Goal: Information Seeking & Learning: Learn about a topic

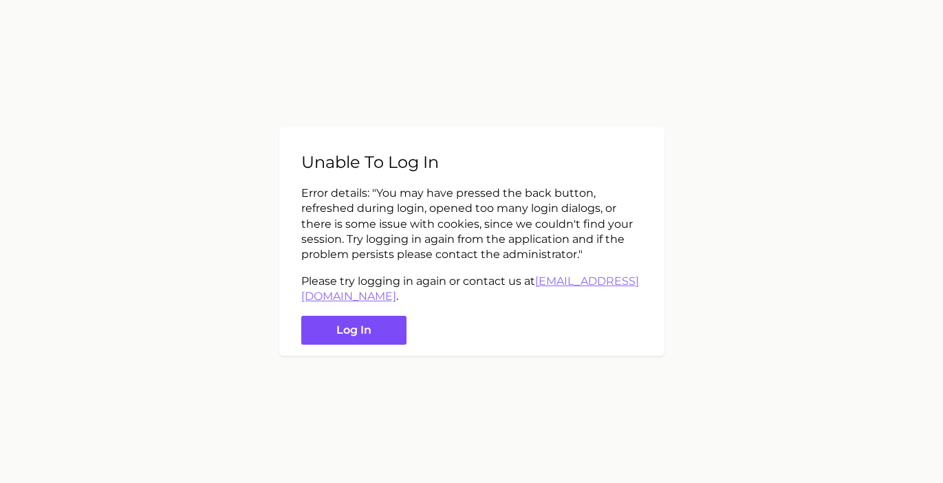
click at [357, 333] on button "Log in" at bounding box center [353, 331] width 105 height 30
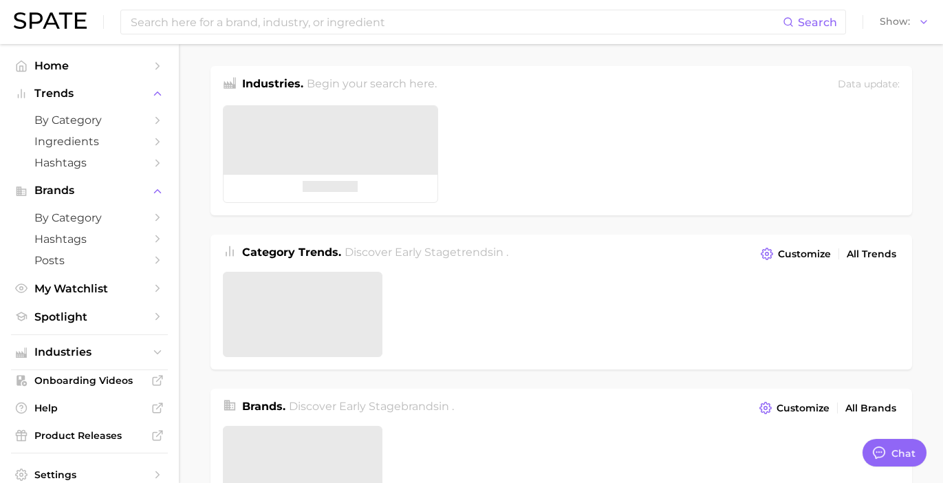
type textarea "x"
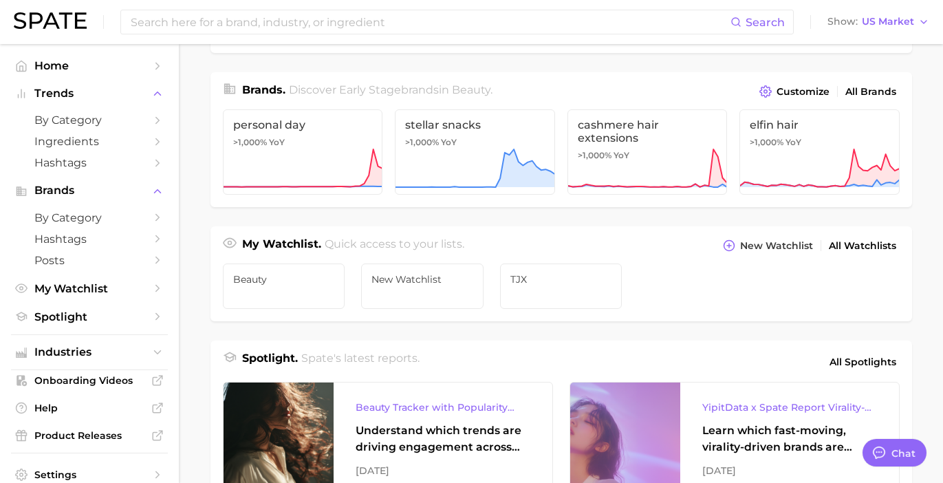
scroll to position [57, 0]
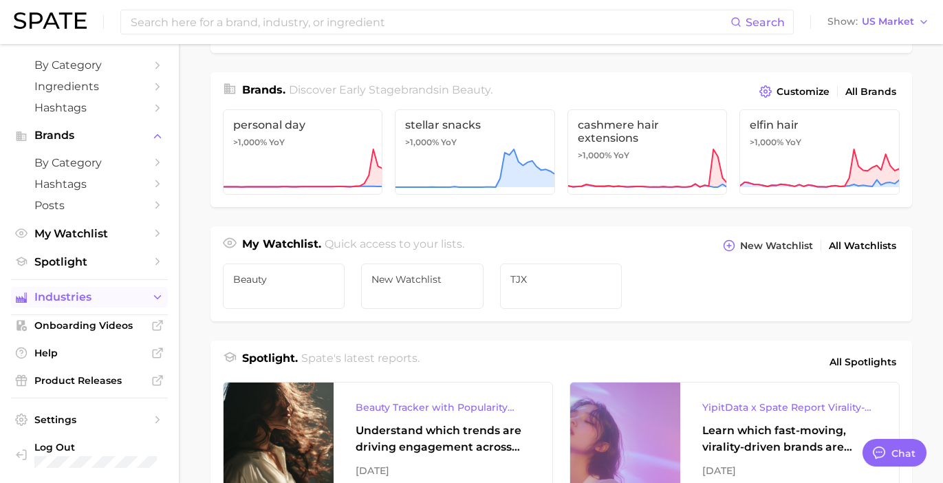
click at [153, 297] on icon "Sidebar" at bounding box center [157, 297] width 12 height 12
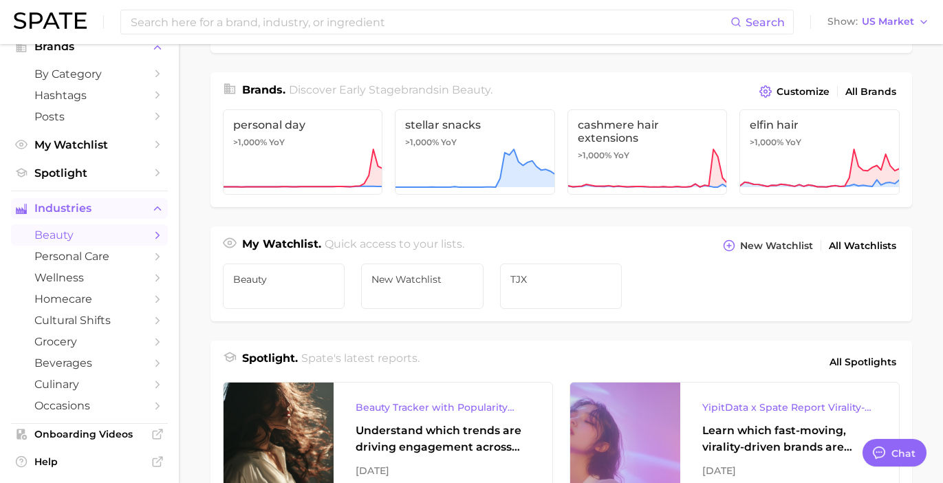
scroll to position [0, 0]
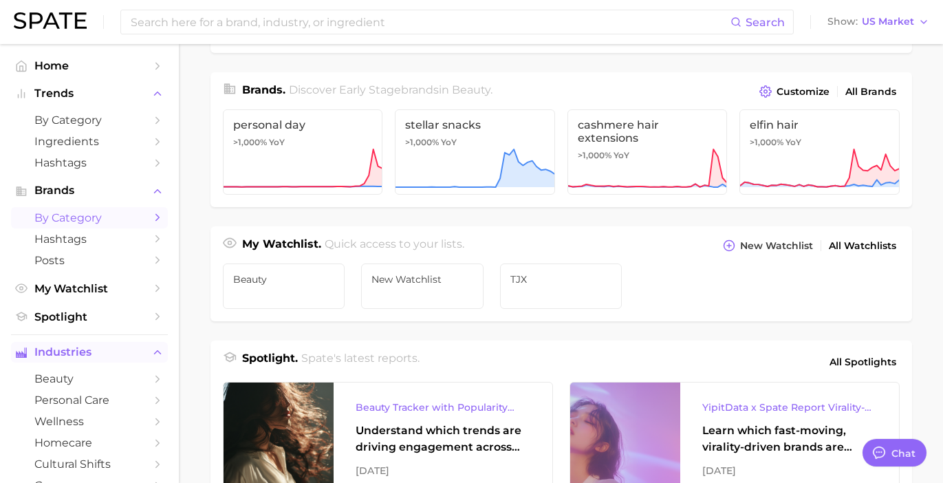
click at [96, 217] on span "by Category" at bounding box center [89, 217] width 110 height 13
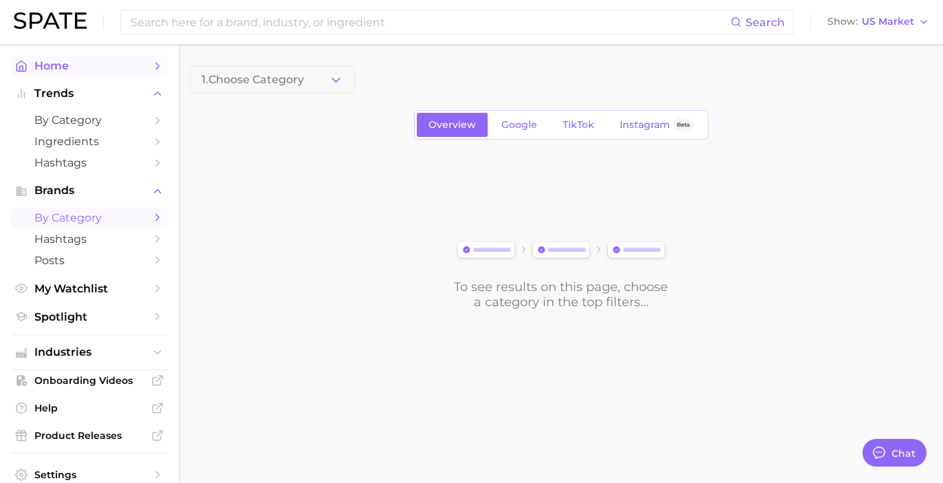
click at [113, 71] on span "Home" at bounding box center [89, 65] width 110 height 13
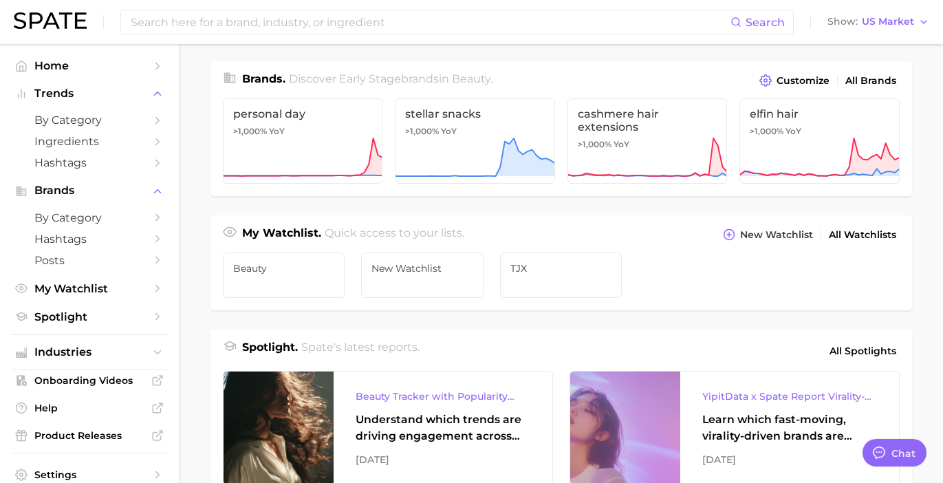
scroll to position [459, 0]
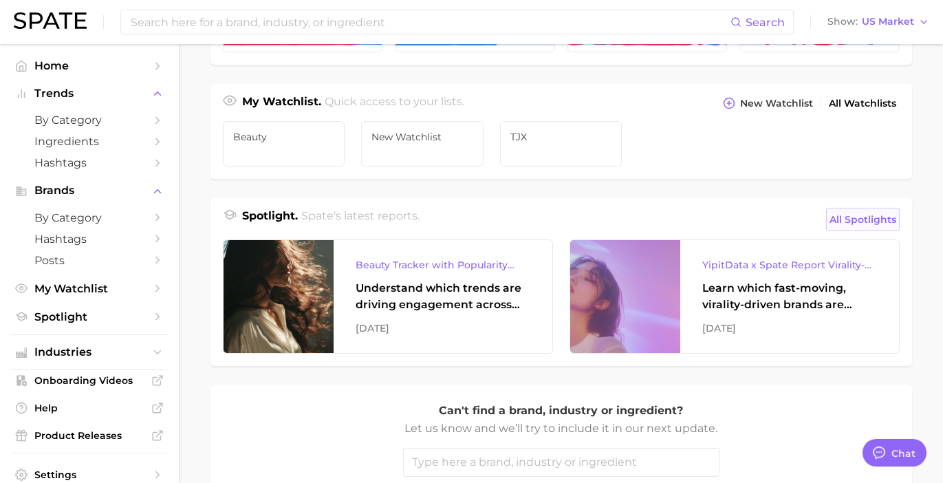
click at [845, 225] on span "All Spotlights" at bounding box center [863, 219] width 67 height 17
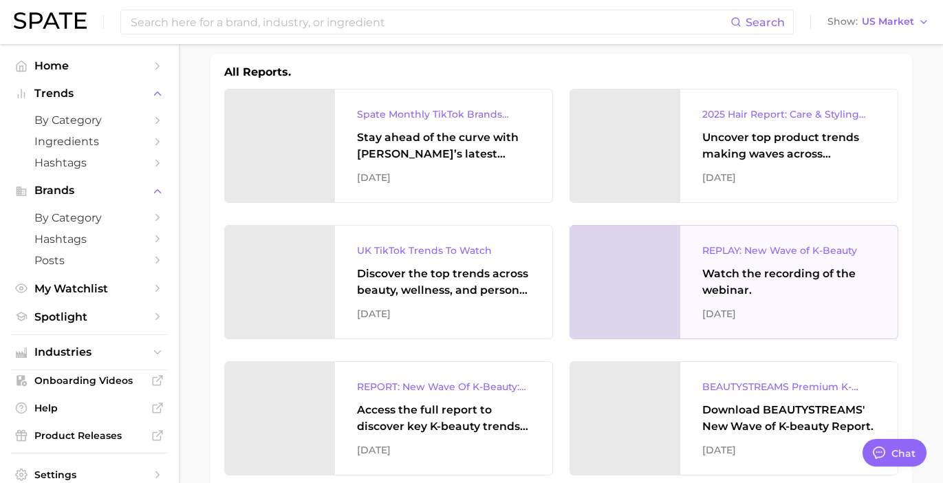
scroll to position [300, 0]
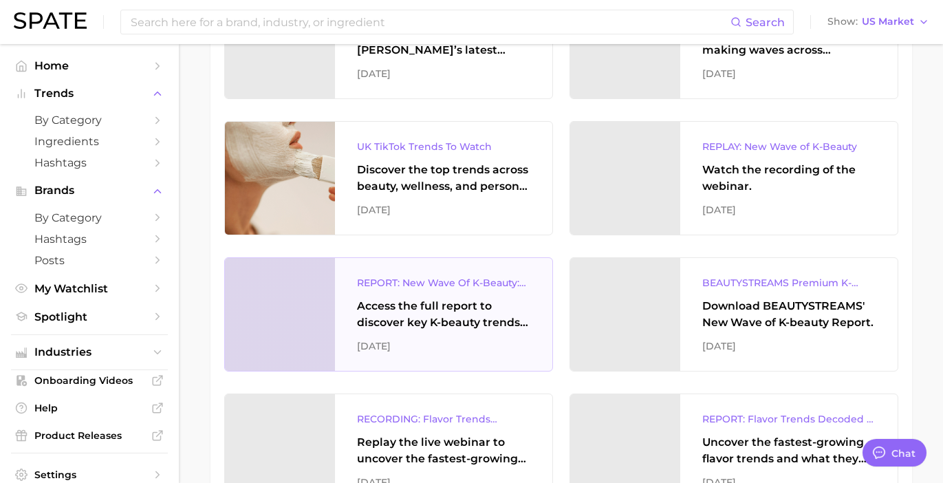
click at [487, 290] on div "REPORT: New Wave Of K-Beauty: [GEOGRAPHIC_DATA]’s Trending Innovations In Skinc…" at bounding box center [443, 283] width 173 height 17
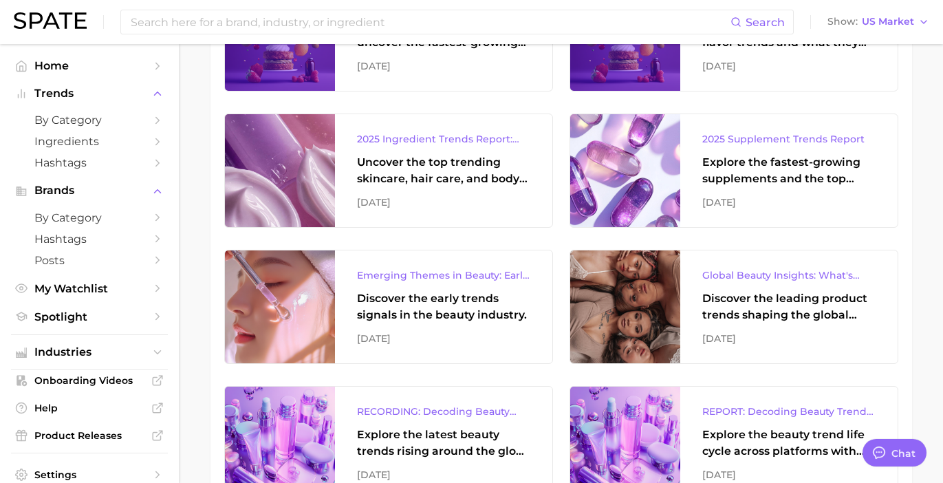
scroll to position [762, 0]
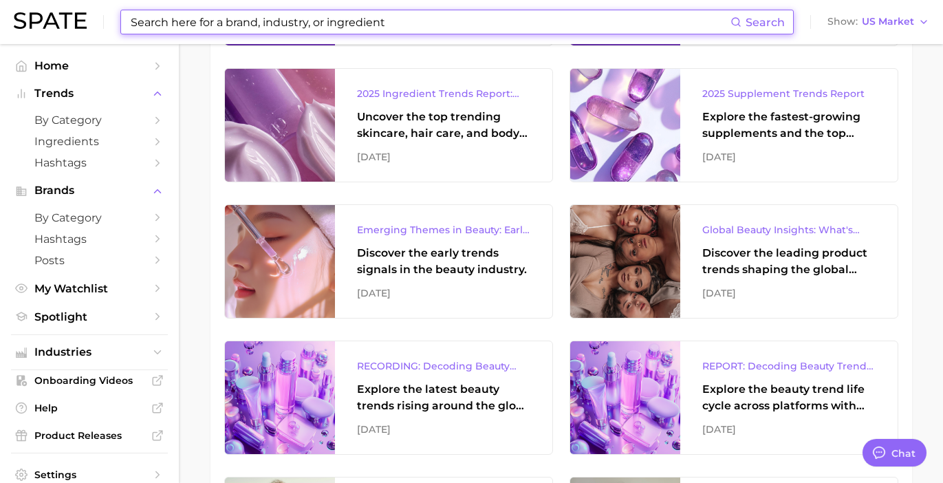
click at [284, 19] on input at bounding box center [429, 21] width 601 height 23
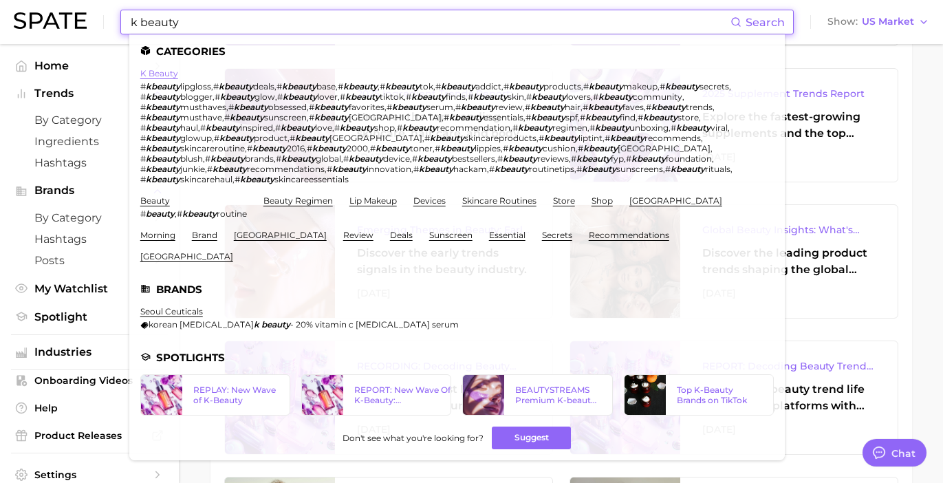
type input "k beauty"
click at [154, 73] on link "k beauty" at bounding box center [159, 73] width 38 height 10
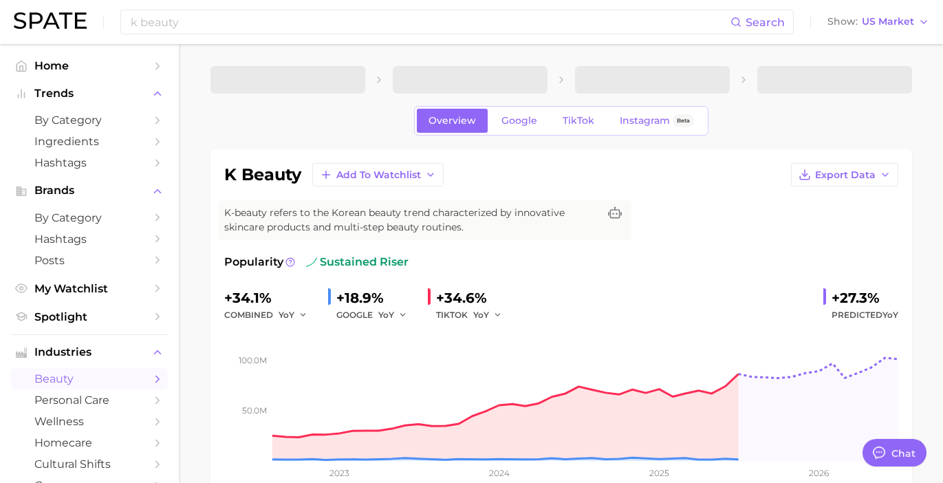
type textarea "x"
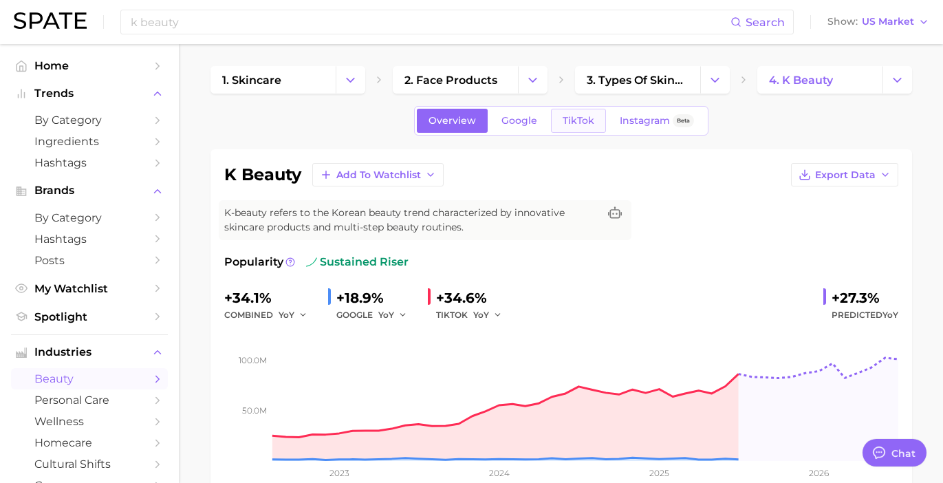
click at [571, 122] on span "TikTok" at bounding box center [579, 121] width 32 height 12
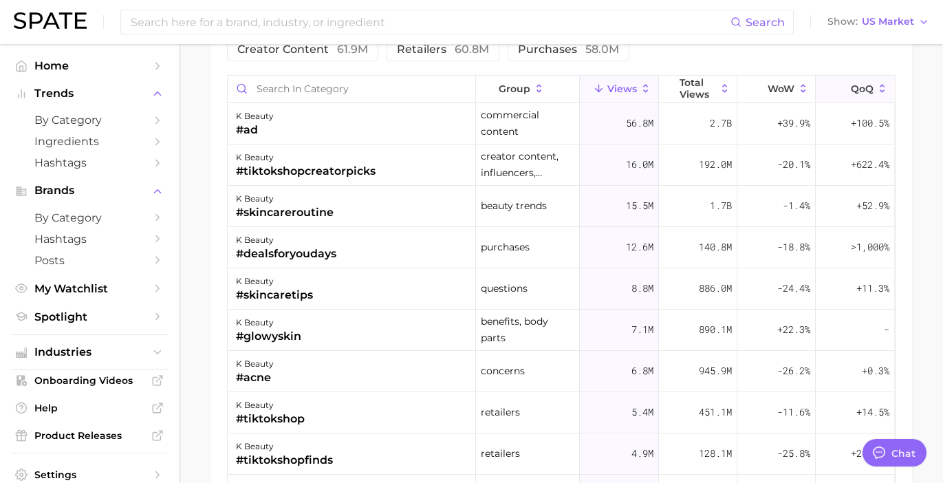
click at [885, 85] on icon at bounding box center [883, 89] width 12 height 12
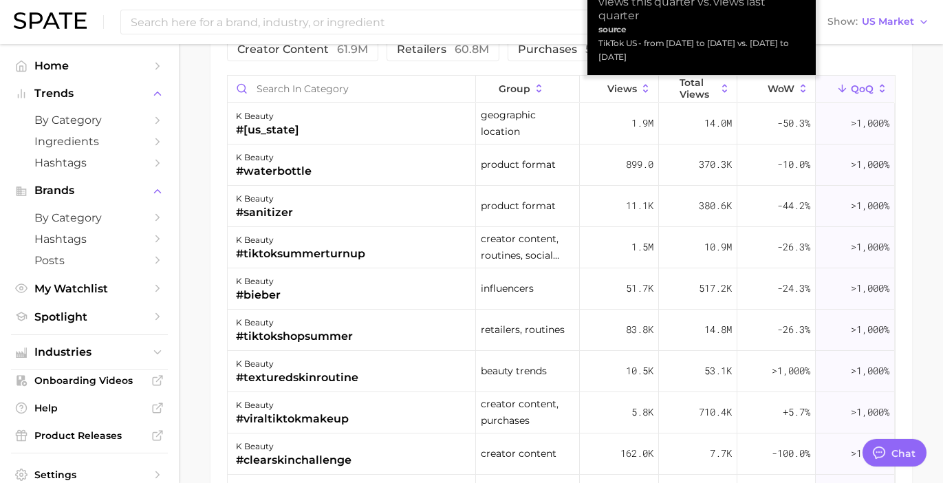
click at [884, 87] on icon at bounding box center [883, 89] width 12 height 12
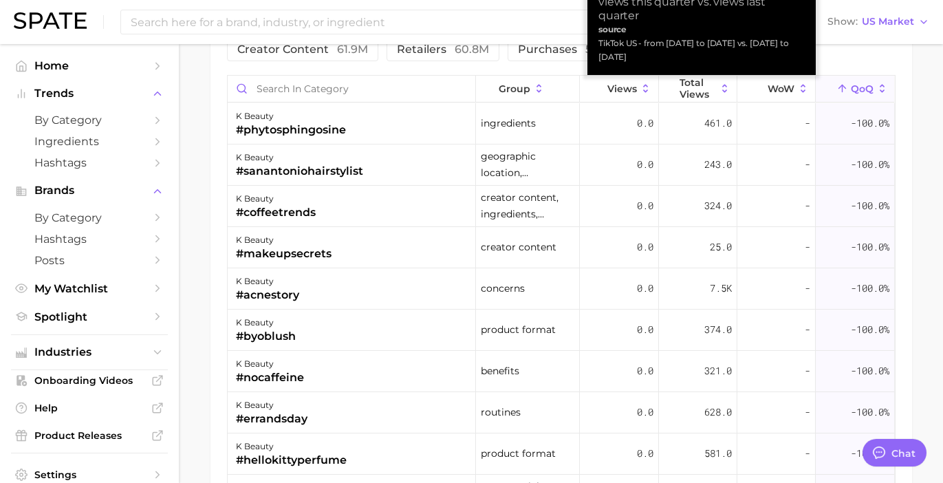
click at [886, 98] on button "QoQ" at bounding box center [855, 89] width 78 height 27
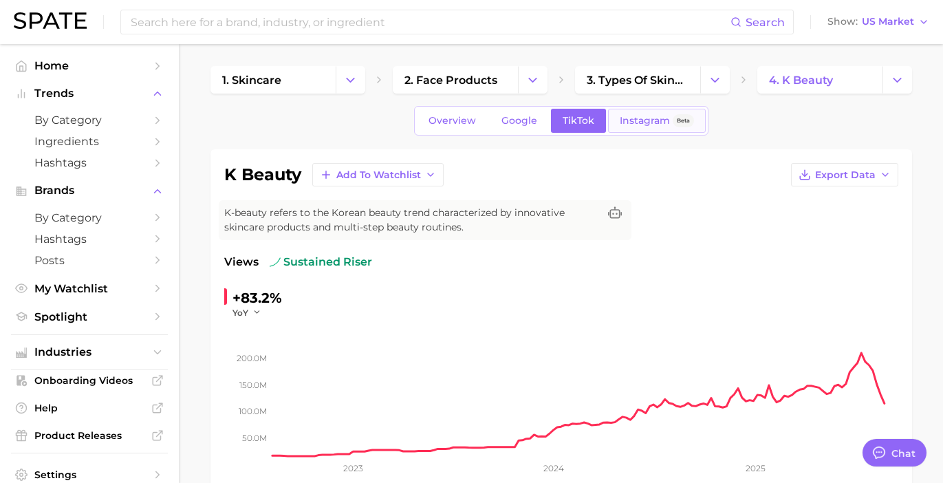
click at [620, 115] on span "Instagram" at bounding box center [645, 121] width 50 height 12
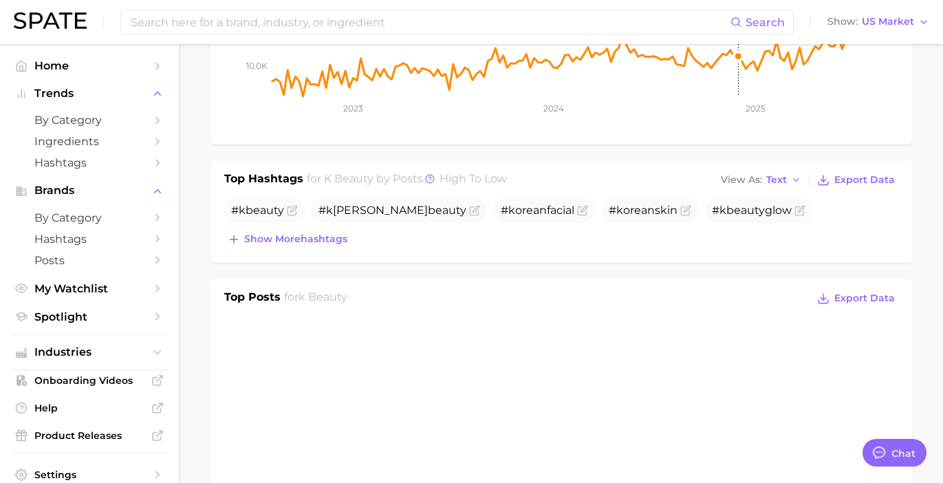
scroll to position [387, 0]
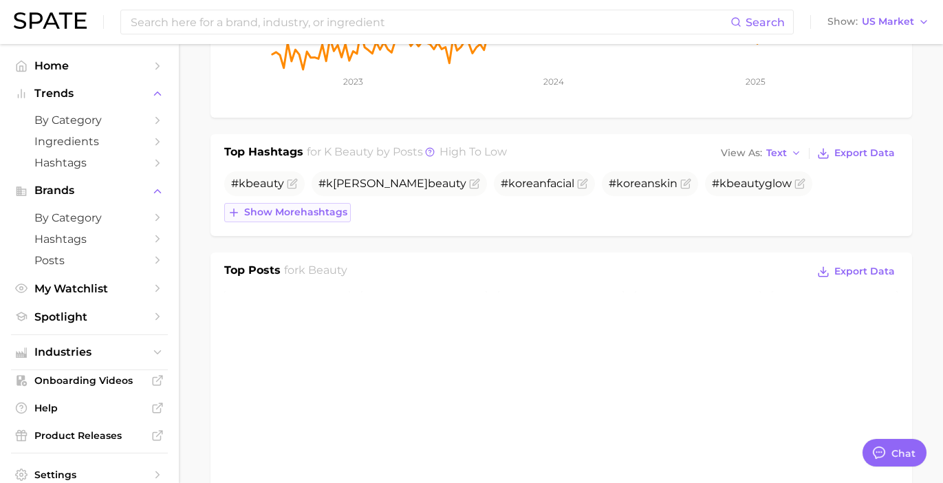
click at [325, 213] on span "Show more hashtags" at bounding box center [295, 212] width 103 height 12
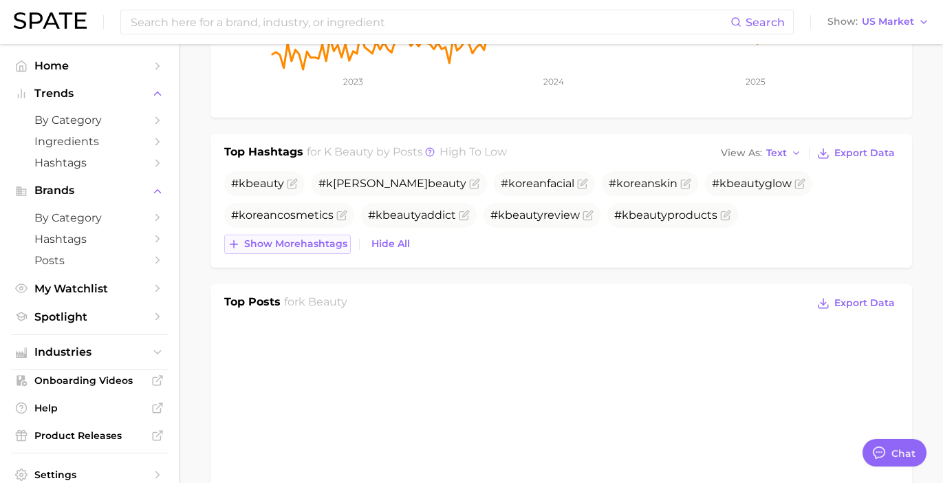
click at [319, 244] on span "Show more hashtags" at bounding box center [295, 244] width 103 height 12
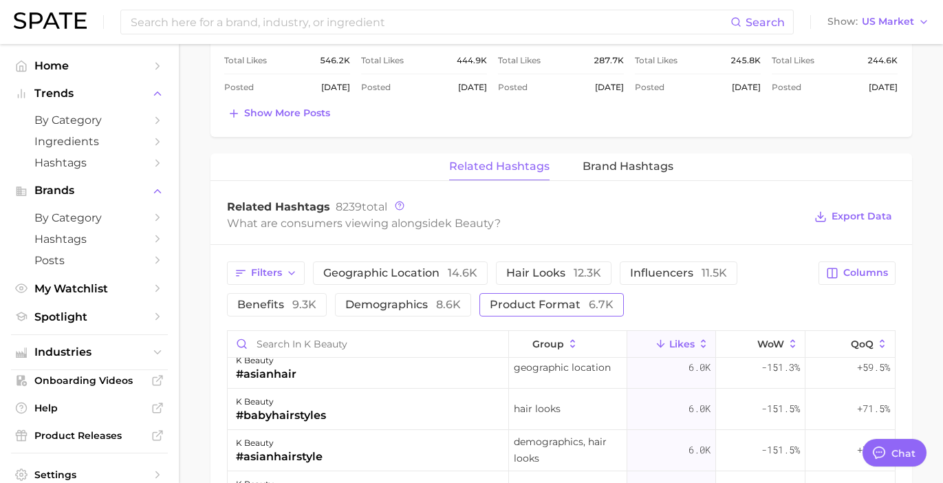
scroll to position [915, 0]
